Goal: Task Accomplishment & Management: Manage account settings

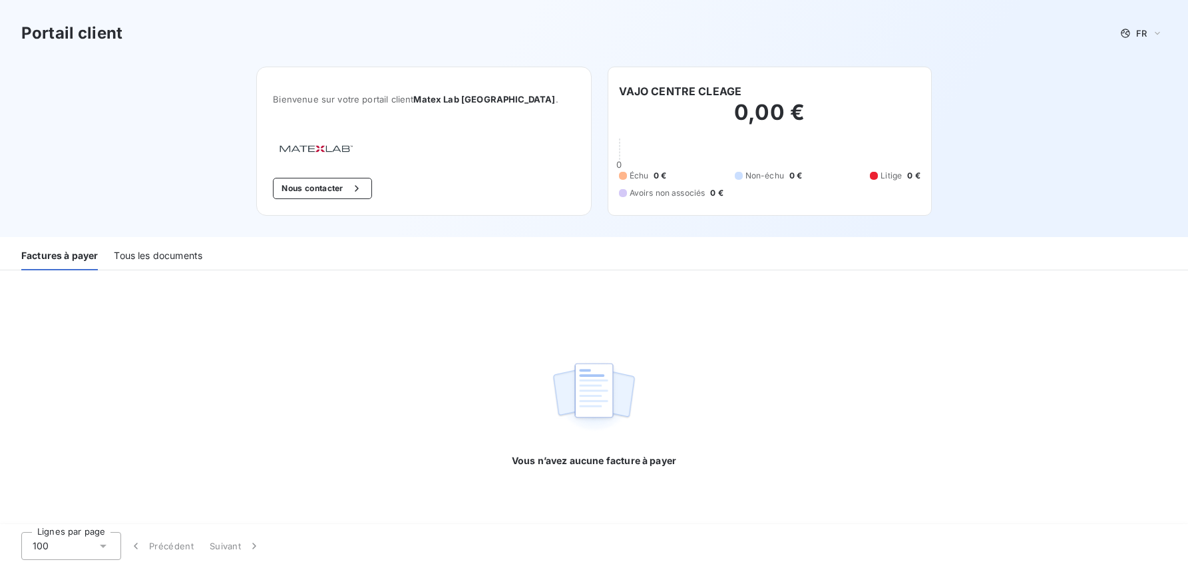
click at [138, 262] on div "Tous les documents" at bounding box center [158, 256] width 89 height 28
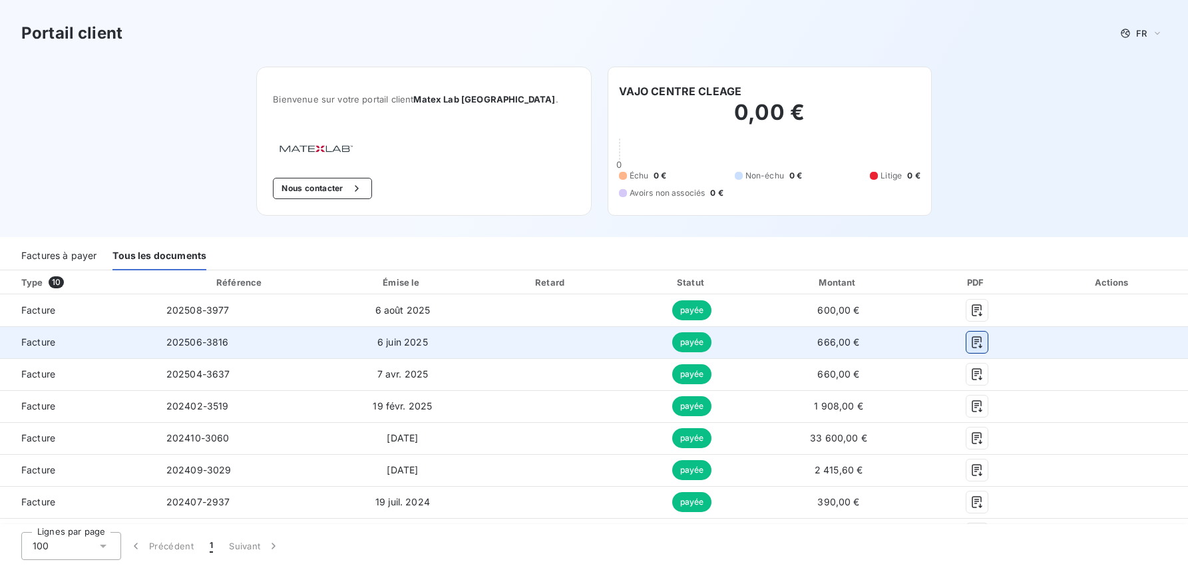
click at [984, 343] on icon "button" at bounding box center [977, 342] width 13 height 13
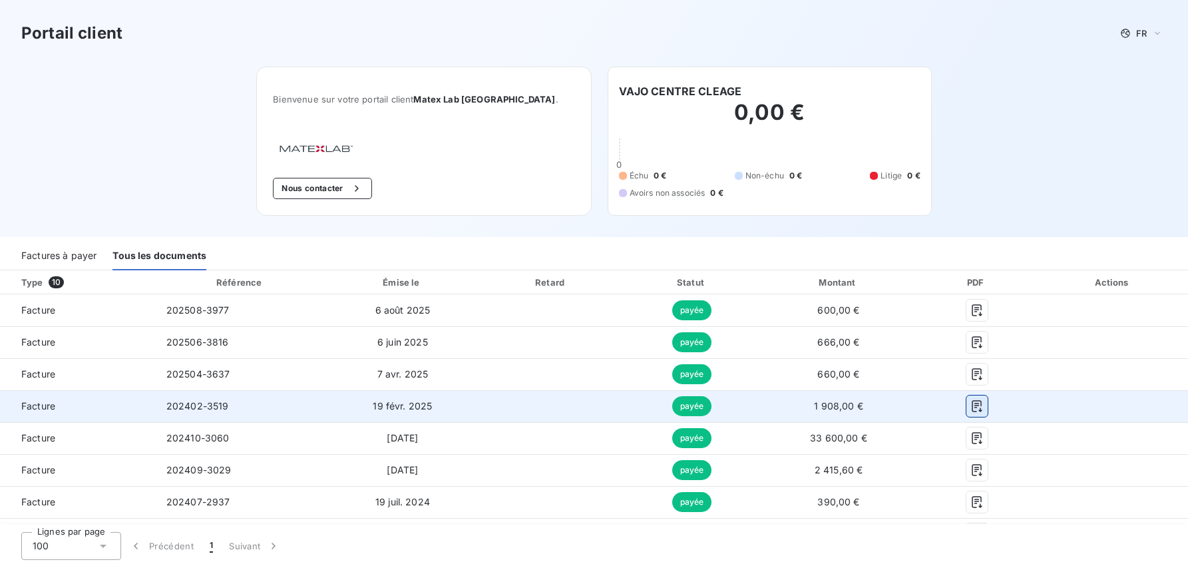
click at [984, 403] on icon "button" at bounding box center [977, 405] width 13 height 13
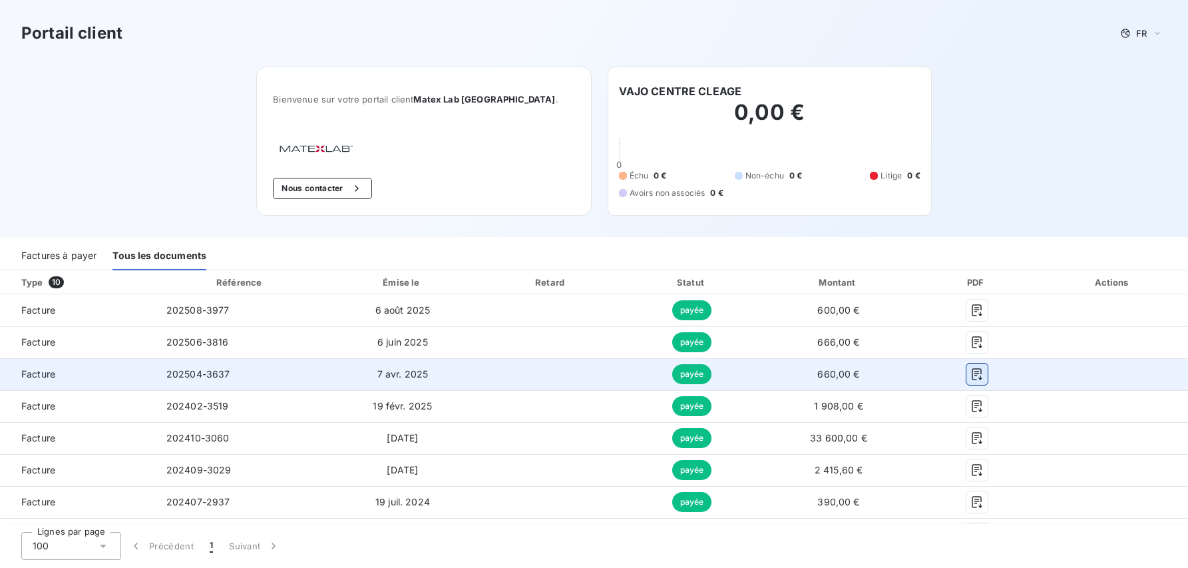
click at [984, 372] on icon "button" at bounding box center [977, 373] width 13 height 13
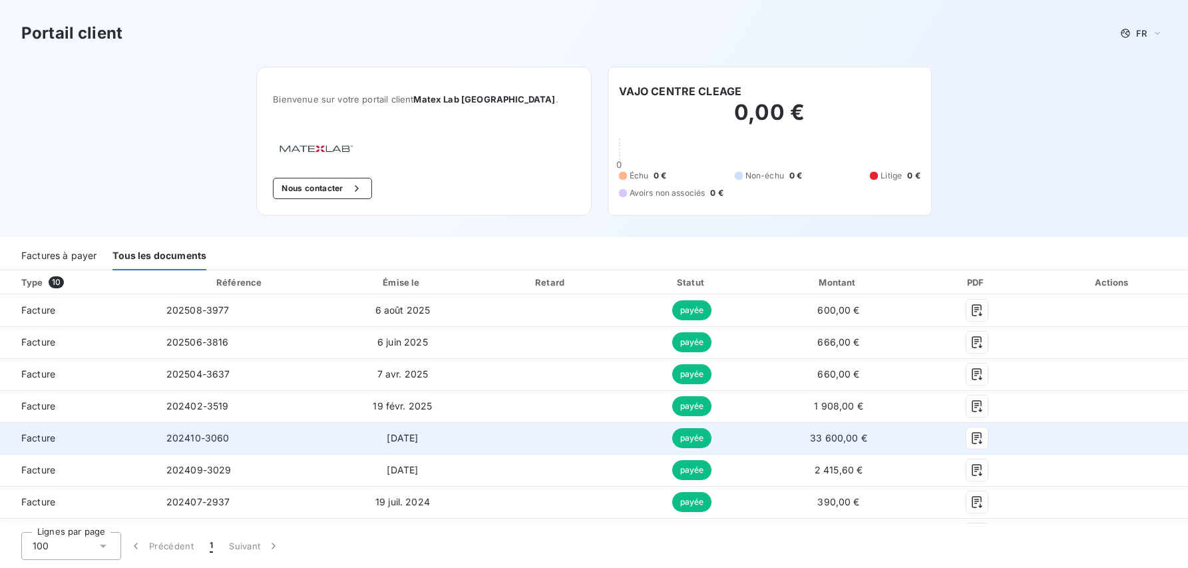
click at [867, 437] on span "33 600,00 €" at bounding box center [838, 437] width 57 height 11
drag, startPoint x: 1011, startPoint y: 434, endPoint x: 1025, endPoint y: 432, distance: 14.1
click at [988, 433] on button "button" at bounding box center [977, 437] width 21 height 21
click at [982, 433] on icon "button" at bounding box center [977, 438] width 10 height 12
